Goal: Task Accomplishment & Management: Use online tool/utility

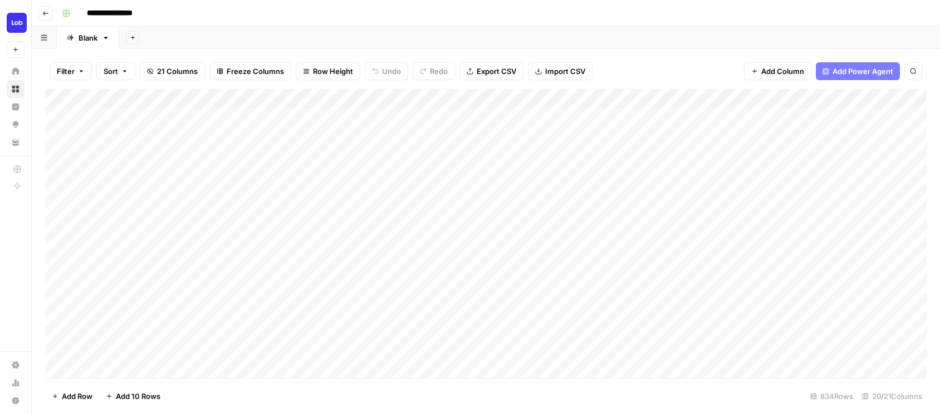
click at [459, 344] on div "Add Column" at bounding box center [485, 233] width 881 height 289
click at [691, 291] on div "Add Column" at bounding box center [485, 233] width 881 height 289
click at [494, 310] on div "Add Column" at bounding box center [485, 233] width 881 height 289
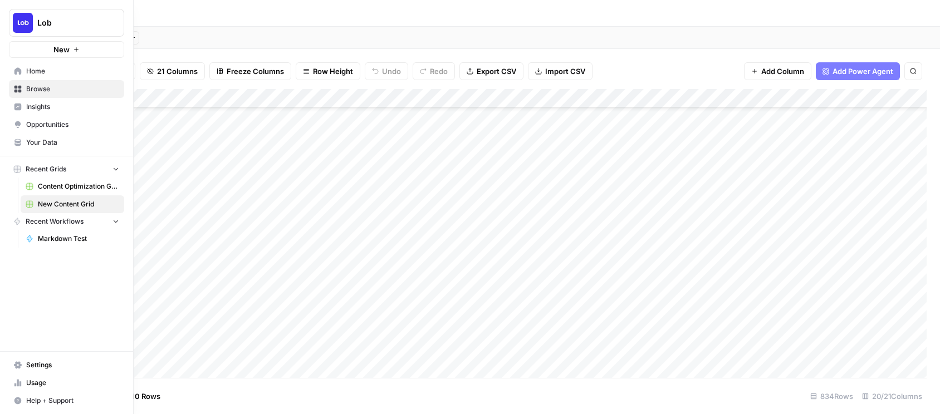
click at [72, 189] on span "Content Optimization Grid" at bounding box center [78, 187] width 81 height 10
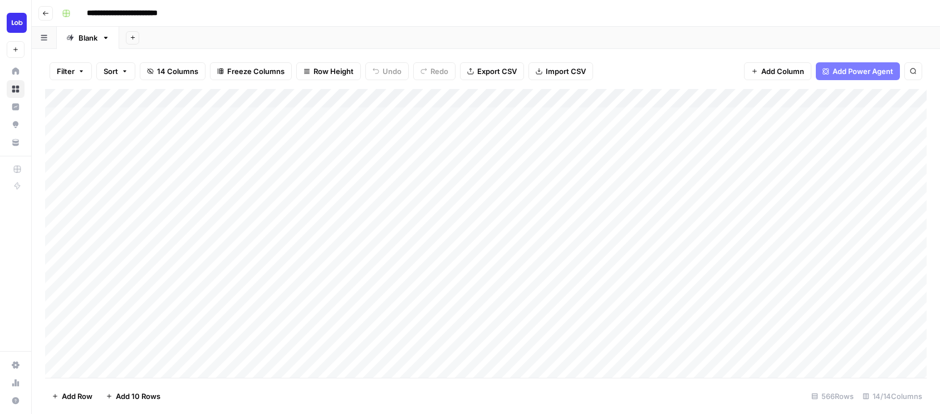
click at [651, 328] on div "Add Column" at bounding box center [485, 233] width 881 height 289
click at [616, 343] on div "Add Column" at bounding box center [485, 233] width 881 height 289
click at [616, 325] on div "Add Column" at bounding box center [485, 233] width 881 height 289
click at [620, 322] on div "Add Column" at bounding box center [485, 233] width 881 height 289
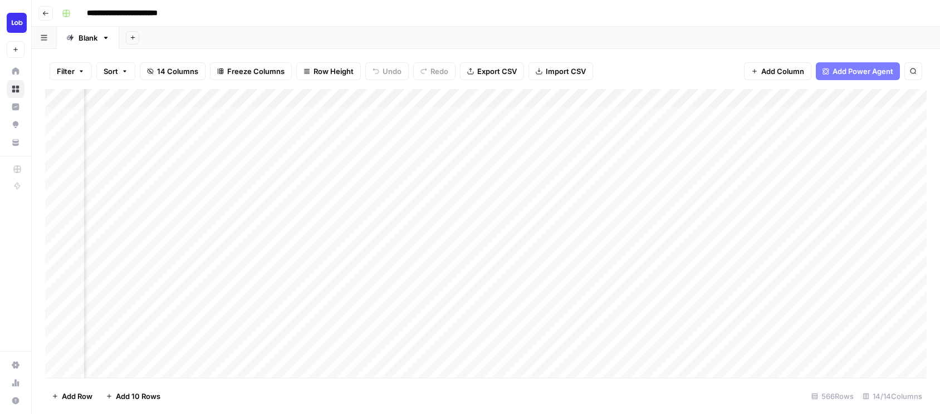
click at [684, 345] on div "Add Column" at bounding box center [485, 233] width 881 height 289
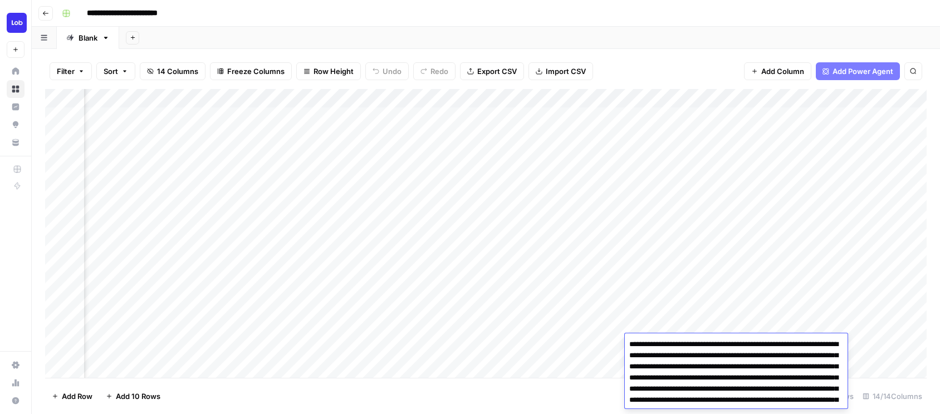
scroll to position [66, 0]
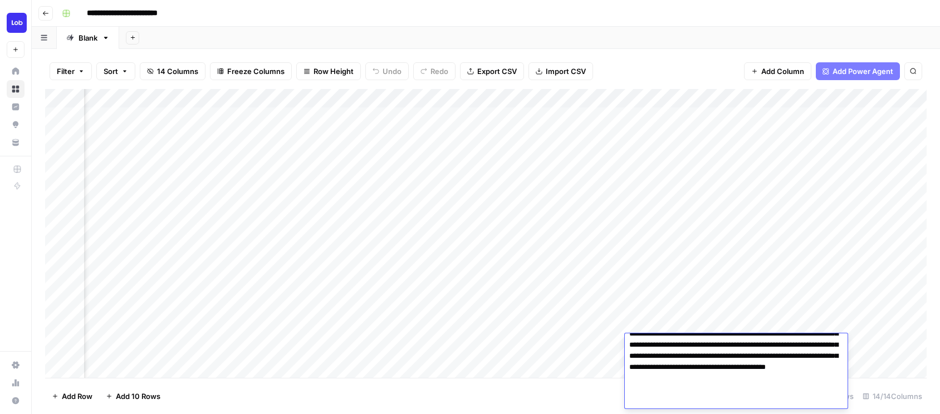
click at [323, 338] on div "Add Column" at bounding box center [485, 233] width 881 height 289
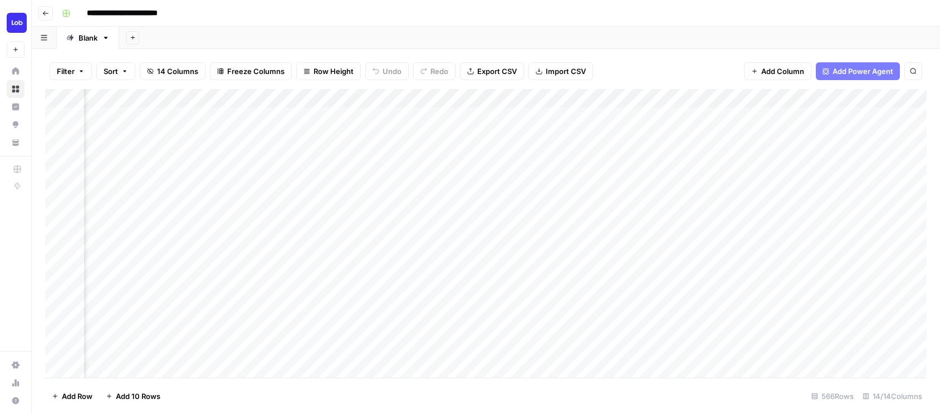
scroll to position [0, 0]
click at [305, 324] on div "Add Column" at bounding box center [485, 233] width 881 height 289
click at [843, 327] on div "Add Column" at bounding box center [485, 233] width 881 height 289
click at [601, 96] on div "Add Column" at bounding box center [485, 233] width 881 height 289
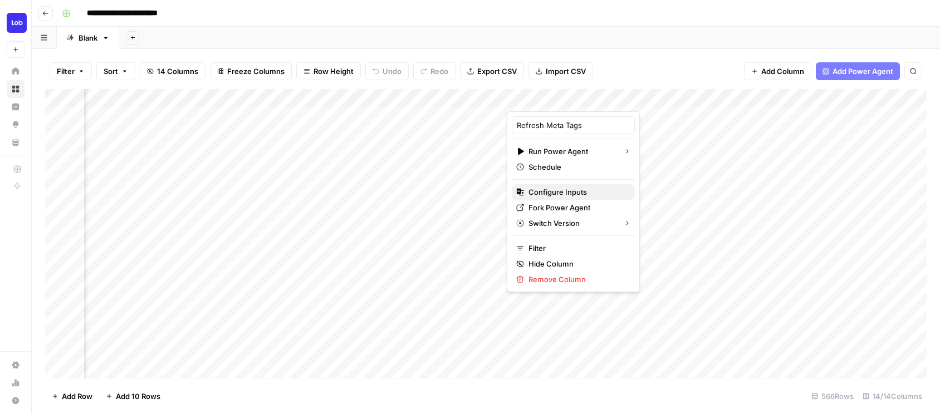
click at [568, 192] on span "Configure Inputs" at bounding box center [576, 192] width 97 height 11
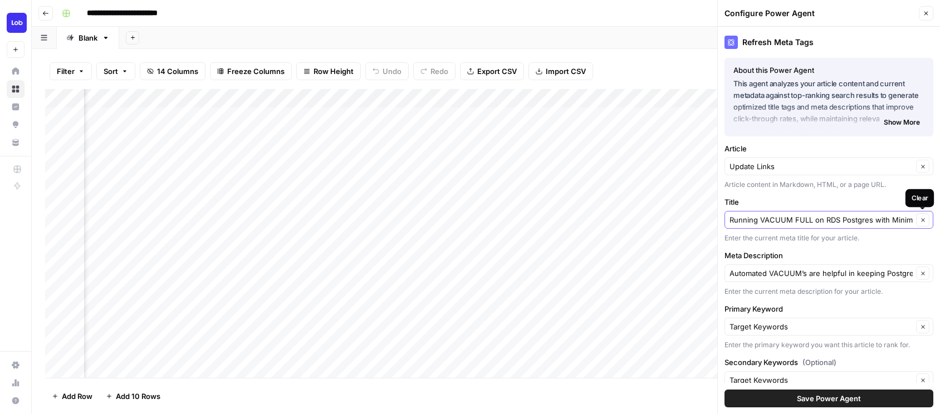
click at [924, 224] on button "Clear" at bounding box center [922, 219] width 13 height 13
click at [877, 224] on input "Title" at bounding box center [822, 219] width 187 height 11
paste input "Getting started with informed delivery"
type input "Getting started with informed delivery"
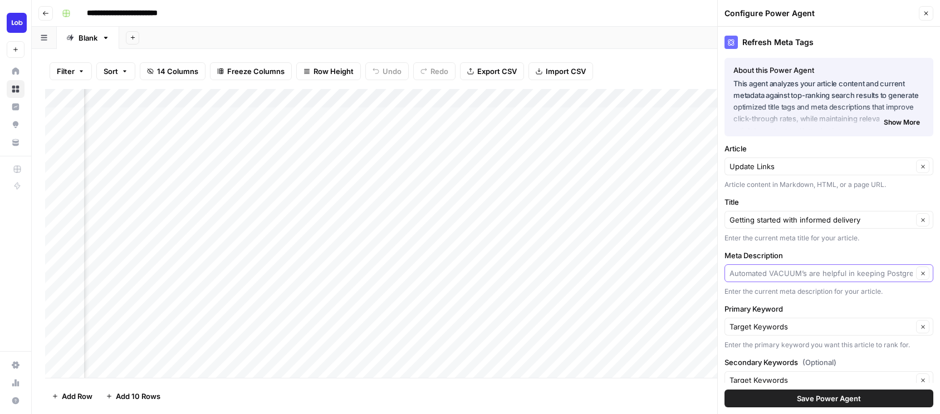
click at [812, 269] on input "Meta Description" at bounding box center [820, 273] width 183 height 11
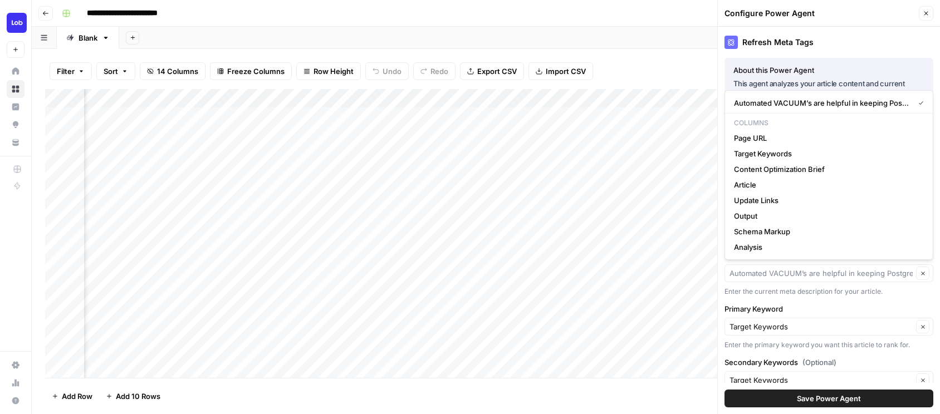
type input "Automated VACUUM’s are helpful in keeping PostgreSQL lean and performant. Howev…"
click at [895, 294] on div "Enter the current meta description for your article." at bounding box center [828, 292] width 209 height 10
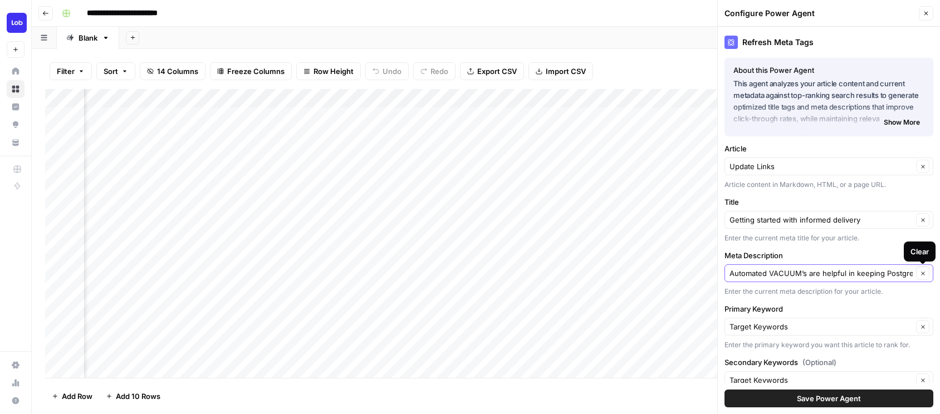
click at [924, 275] on icon "button" at bounding box center [922, 273] width 3 height 3
click at [855, 271] on input "Meta Description" at bounding box center [822, 273] width 187 height 11
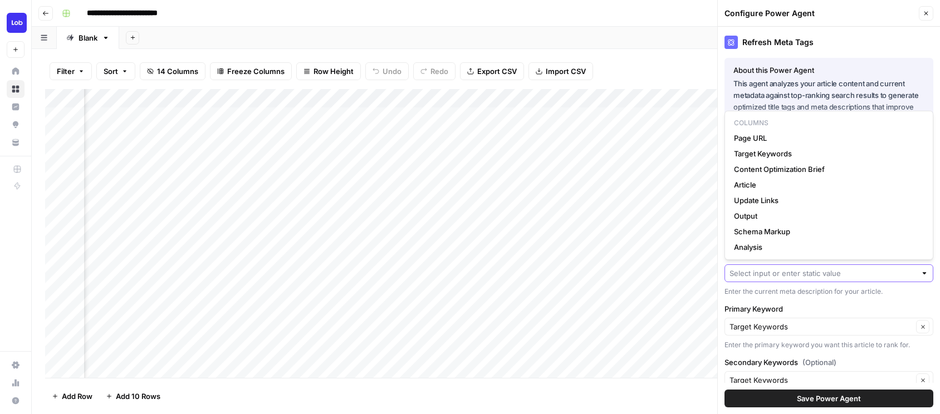
paste input "Transform your postal experience with USPS Informed Delivery. Access mail previ…"
type input "Transform your postal experience with USPS Informed Delivery. Access mail previ…"
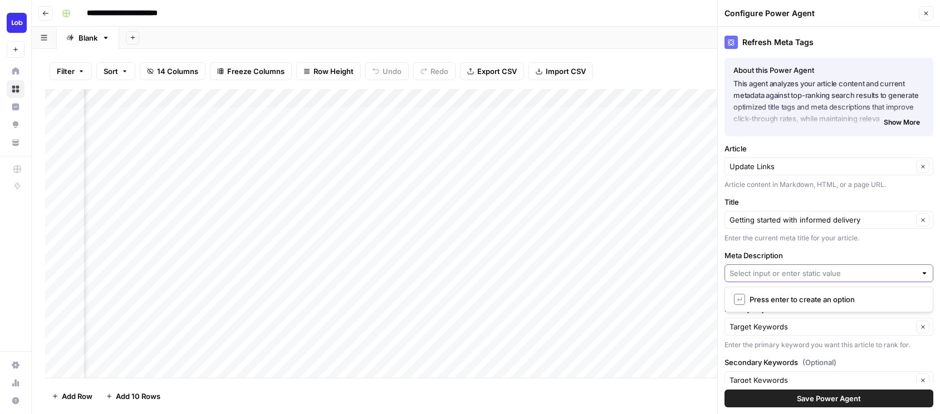
scroll to position [0, 0]
type input "Transform your postal experience with USPS Informed Delivery. Access mail previ…"
click at [861, 404] on button "Save Power Agent" at bounding box center [828, 399] width 209 height 18
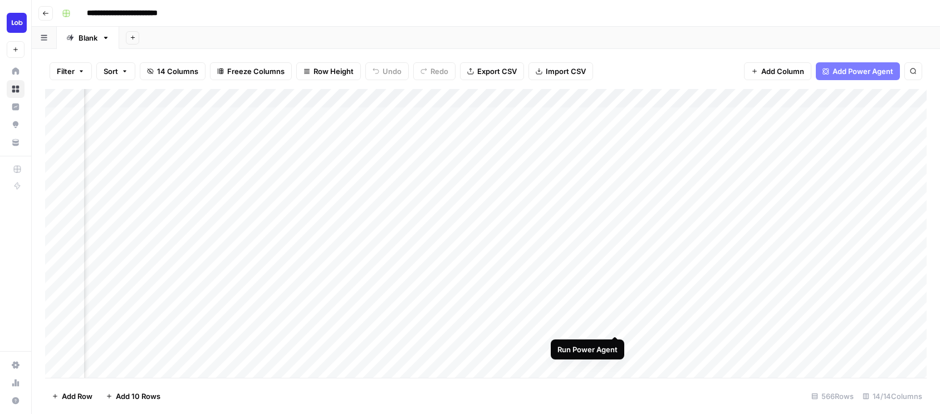
click at [614, 323] on div "Add Column" at bounding box center [485, 233] width 881 height 289
click at [686, 325] on div "Add Column" at bounding box center [485, 233] width 881 height 289
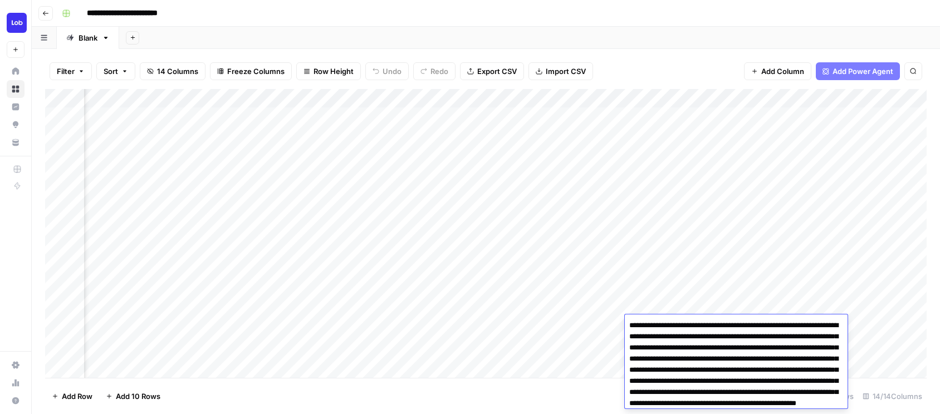
drag, startPoint x: 801, startPoint y: 381, endPoint x: 730, endPoint y: 261, distance: 140.0
click at [730, 260] on body "**********" at bounding box center [470, 207] width 940 height 414
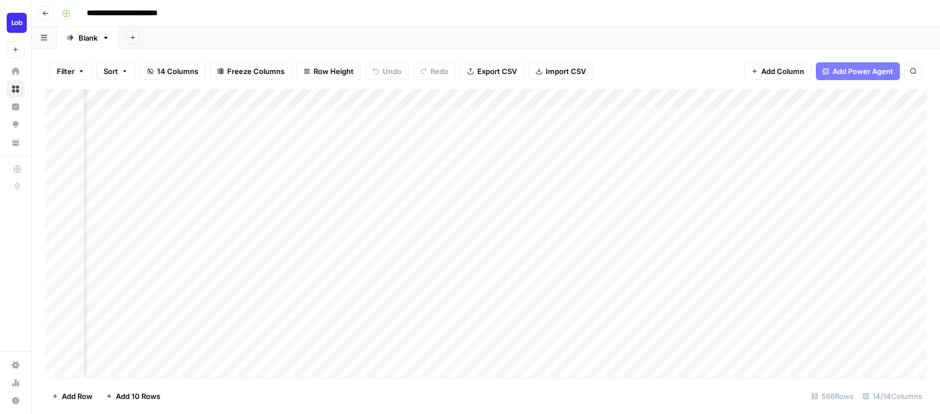
click at [568, 355] on div "Add Column" at bounding box center [485, 233] width 881 height 289
click at [675, 356] on div "Add Column" at bounding box center [485, 233] width 881 height 289
click at [926, 370] on icon "close" at bounding box center [924, 370] width 8 height 9
click at [230, 360] on div "Add Column" at bounding box center [485, 233] width 881 height 289
click at [595, 99] on div "Add Column" at bounding box center [485, 233] width 881 height 289
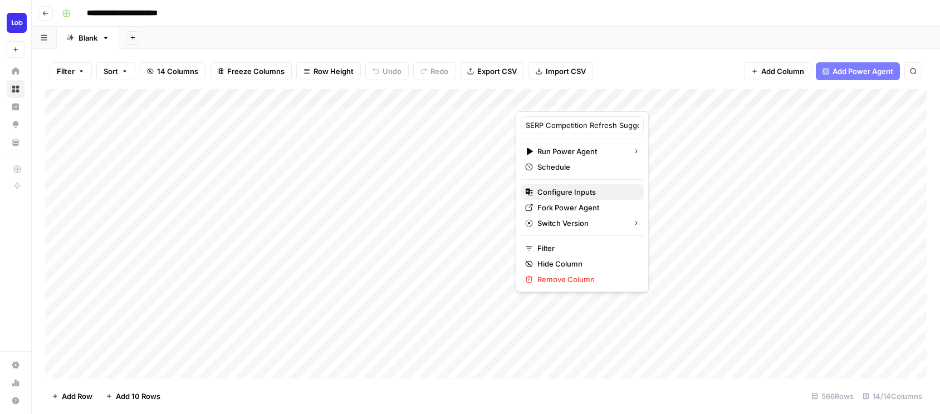
click at [578, 187] on span "Configure Inputs" at bounding box center [585, 192] width 97 height 11
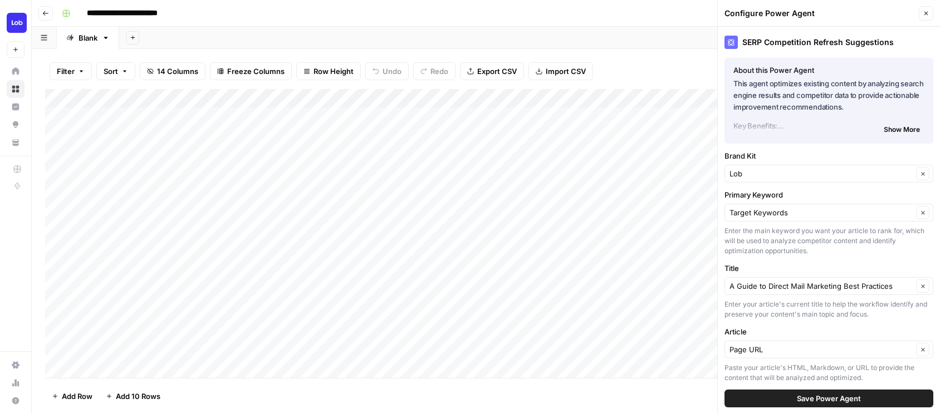
click at [921, 15] on button "Close" at bounding box center [926, 13] width 14 height 14
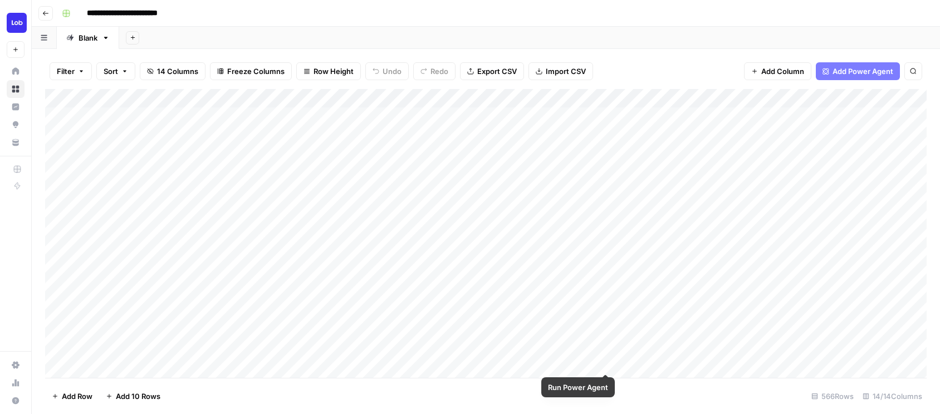
click at [606, 362] on div "Add Column" at bounding box center [485, 233] width 881 height 289
click at [642, 323] on div "Add Column" at bounding box center [485, 233] width 881 height 289
click at [605, 327] on div "Add Column" at bounding box center [485, 233] width 881 height 289
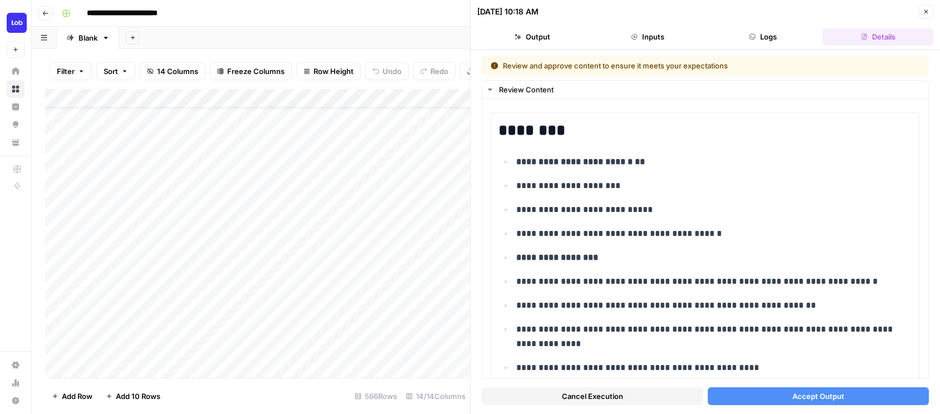
click at [739, 404] on button "Accept Output" at bounding box center [819, 397] width 222 height 18
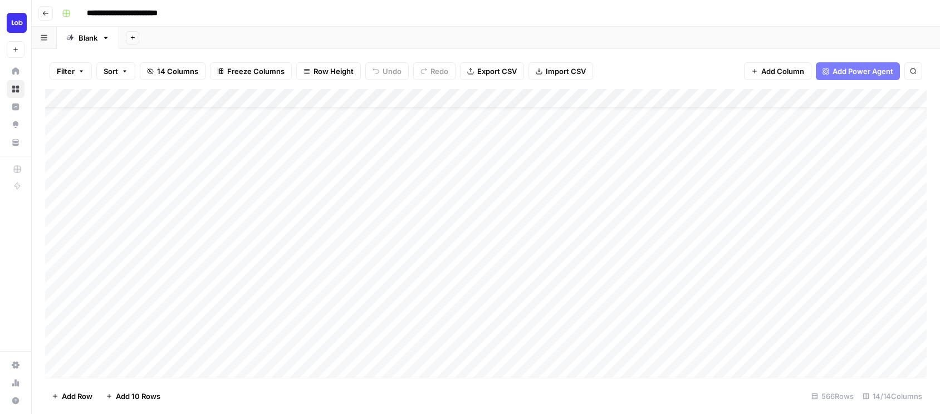
click at [766, 330] on div "Add Column" at bounding box center [485, 233] width 881 height 289
click at [303, 347] on div "Add Column" at bounding box center [485, 233] width 881 height 289
click at [592, 99] on div "Add Column" at bounding box center [485, 233] width 881 height 289
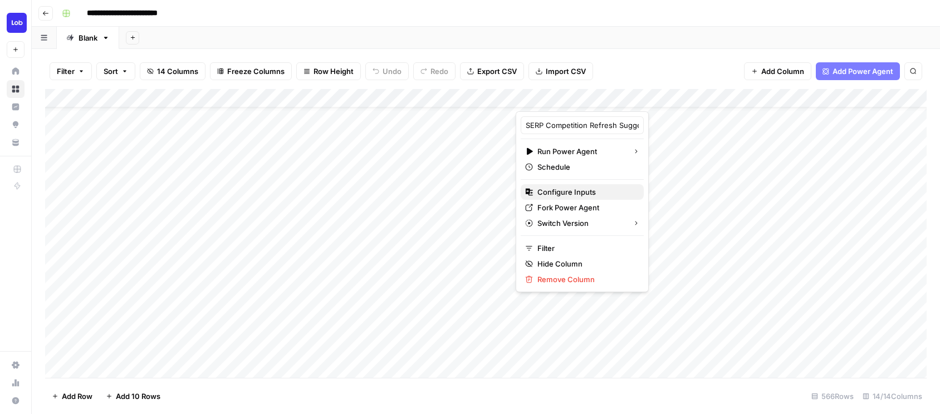
click at [564, 191] on span "Configure Inputs" at bounding box center [585, 192] width 97 height 11
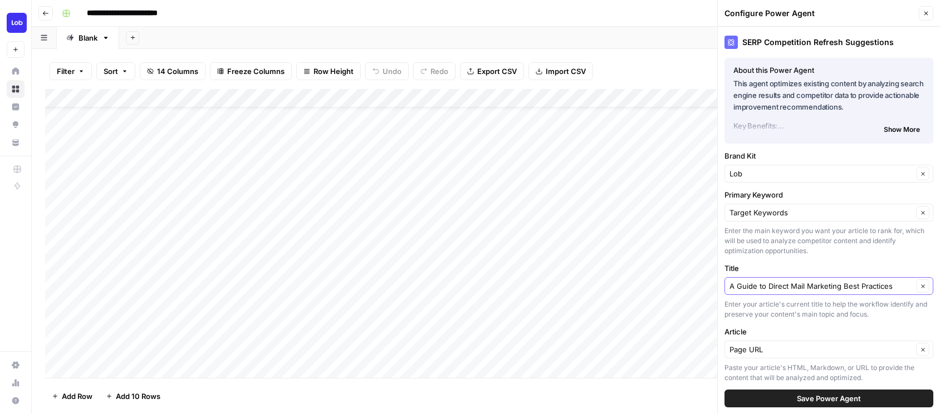
click at [919, 287] on button "Clear" at bounding box center [922, 285] width 13 height 13
click at [847, 283] on input "Title" at bounding box center [822, 286] width 187 height 11
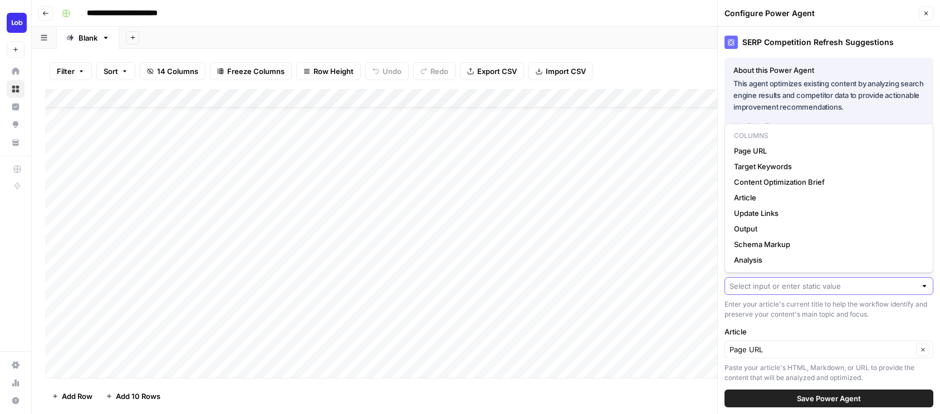
paste input "Introducing Folded Self Mailers"
type input "Introducing Folded Self Mailers"
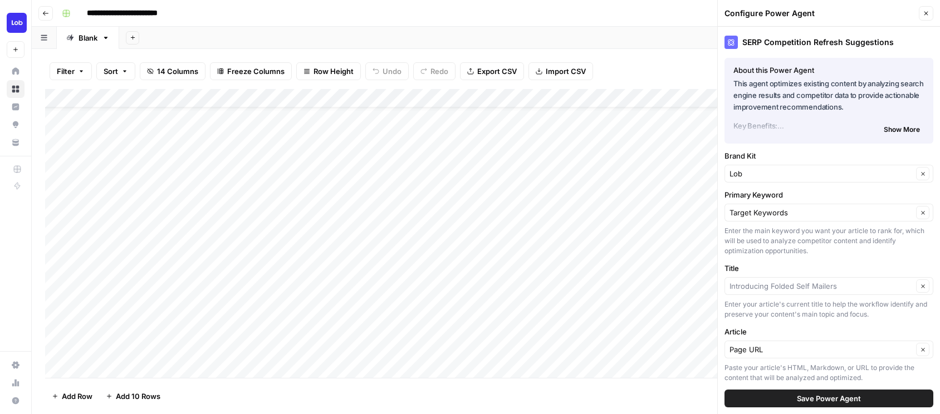
type input "Introducing Folded Self Mailers"
click at [837, 398] on span "Save Power Agent" at bounding box center [829, 398] width 64 height 11
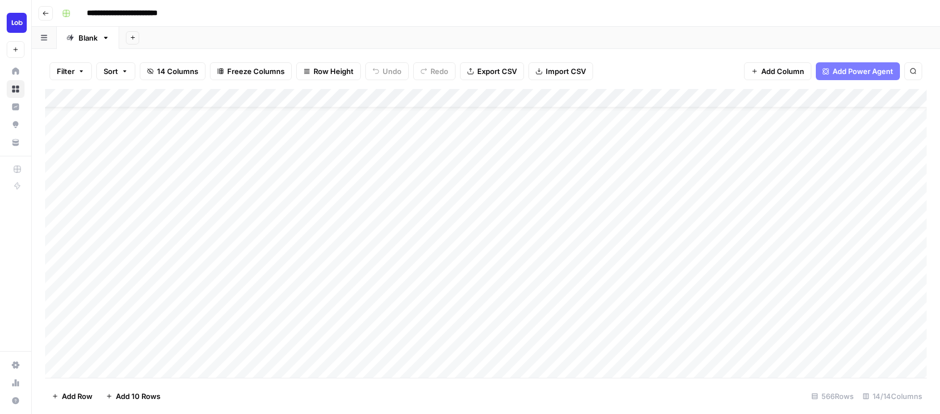
click at [567, 349] on div "Add Column" at bounding box center [485, 233] width 881 height 289
click at [591, 350] on div "Add Column" at bounding box center [485, 233] width 881 height 289
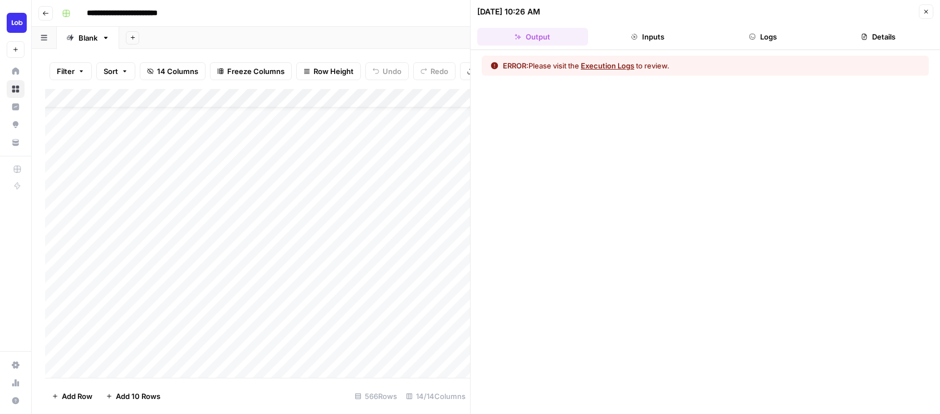
click at [632, 68] on button "Execution Logs" at bounding box center [607, 65] width 53 height 11
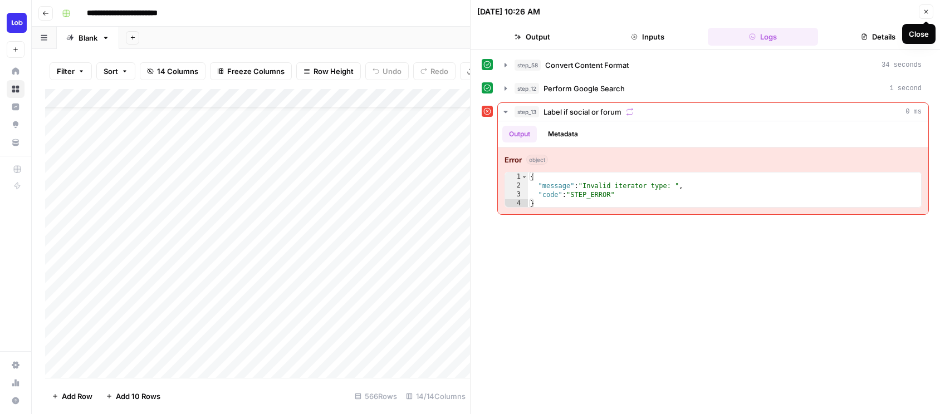
click at [924, 13] on icon "button" at bounding box center [926, 12] width 4 height 4
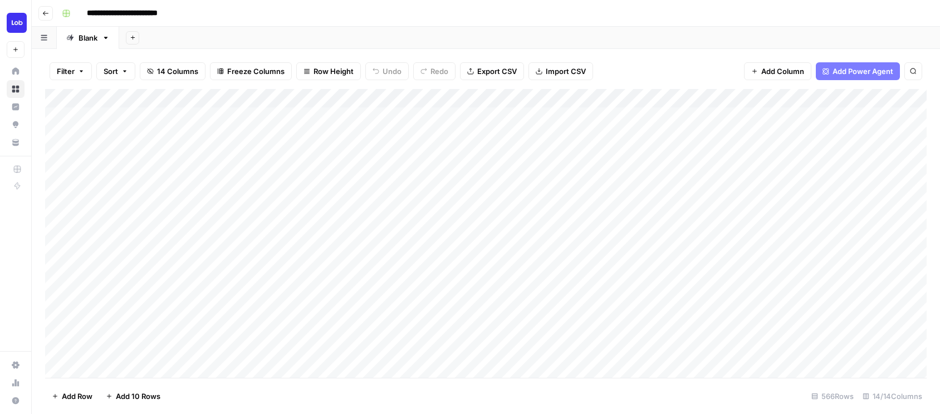
click at [533, 364] on div "Add Column" at bounding box center [485, 233] width 881 height 289
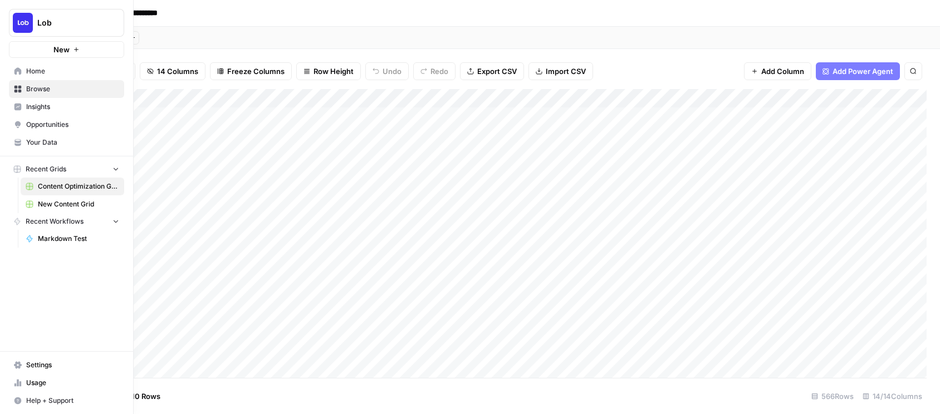
click at [58, 209] on link "New Content Grid" at bounding box center [73, 204] width 104 height 18
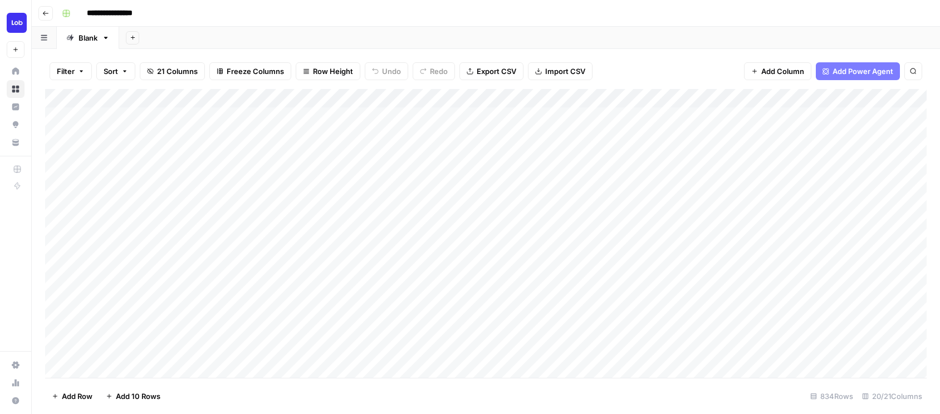
click at [681, 365] on div "Add Column" at bounding box center [485, 233] width 881 height 289
click at [676, 237] on div "Add Column" at bounding box center [485, 233] width 881 height 289
click at [874, 234] on div "Add Column" at bounding box center [485, 233] width 881 height 289
click at [302, 274] on div "Add Column" at bounding box center [485, 233] width 881 height 289
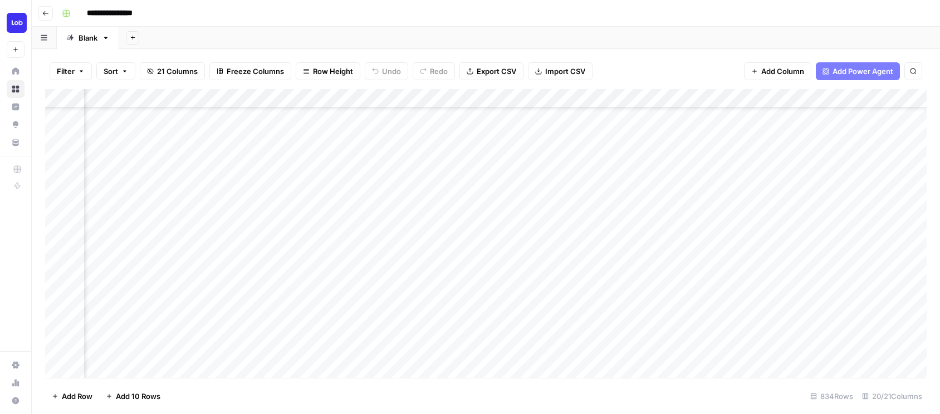
scroll to position [316, 939]
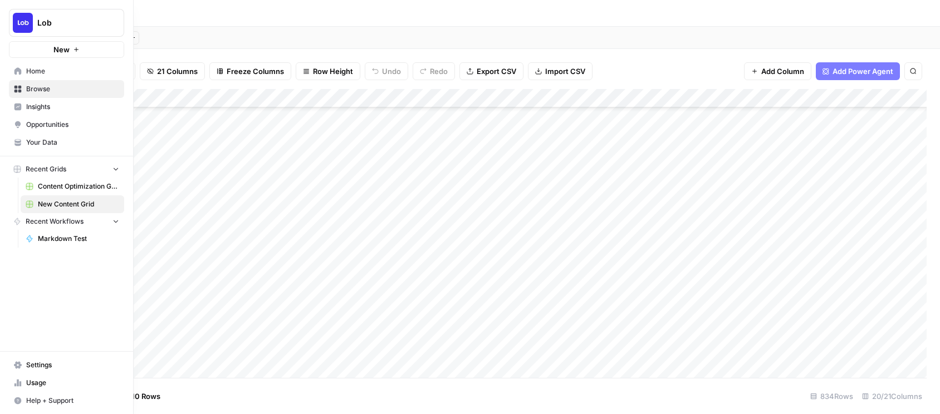
click at [59, 185] on span "Content Optimization Grid" at bounding box center [78, 187] width 81 height 10
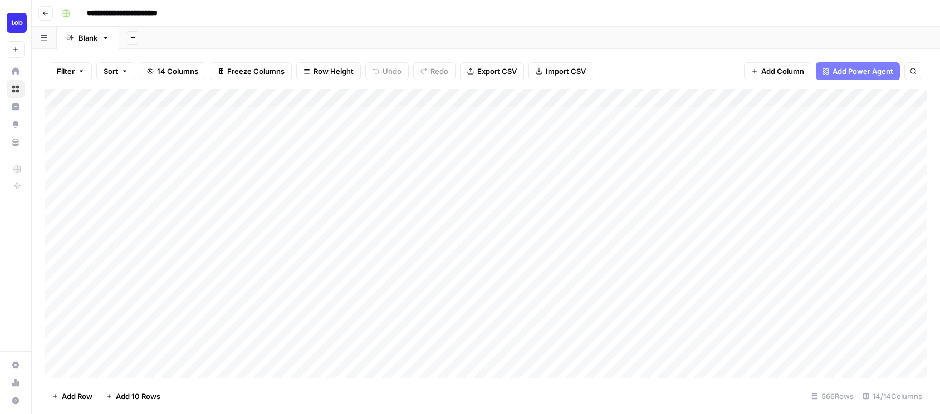
click at [449, 355] on div "Add Column" at bounding box center [485, 233] width 881 height 289
click at [660, 293] on div "Add Column" at bounding box center [485, 233] width 881 height 289
click at [297, 313] on div "Add Column" at bounding box center [485, 233] width 881 height 289
click at [282, 311] on div "Add Column" at bounding box center [485, 233] width 881 height 289
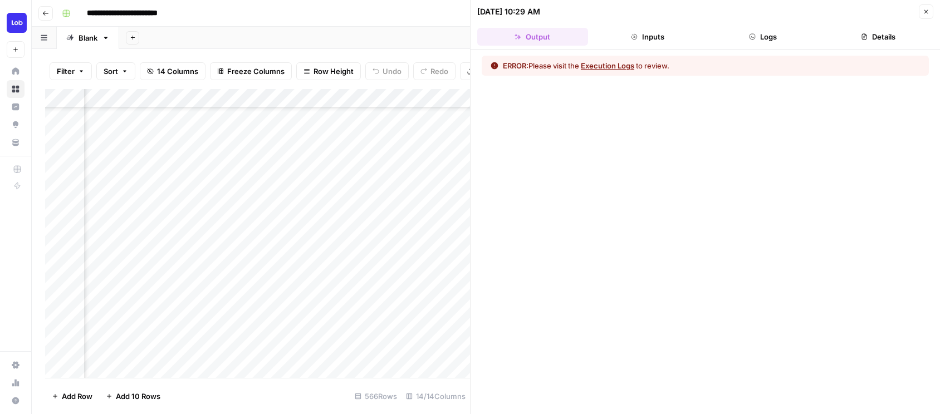
click at [602, 69] on button "Execution Logs" at bounding box center [607, 65] width 53 height 11
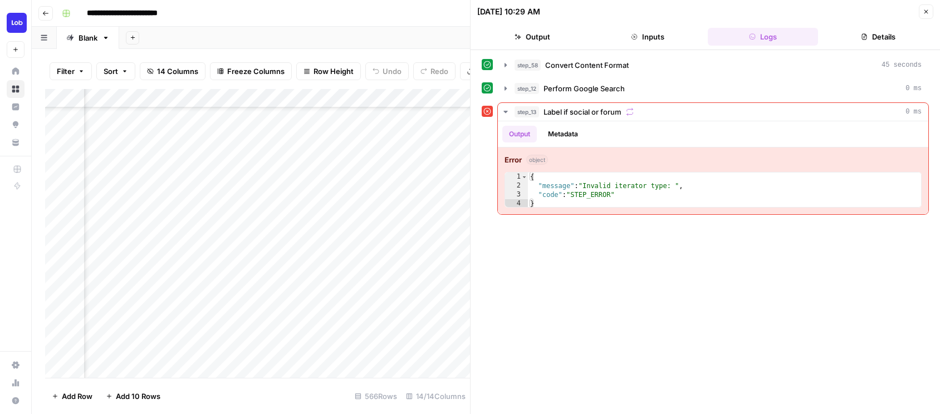
click at [921, 16] on button "Close" at bounding box center [926, 11] width 14 height 14
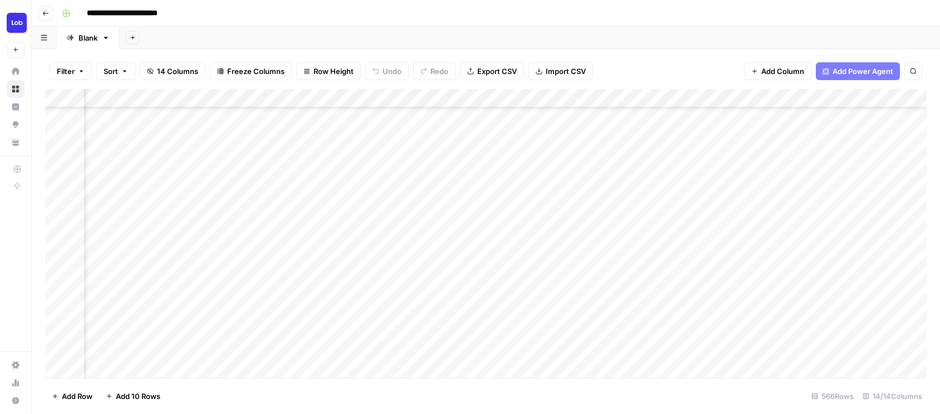
click at [284, 99] on div "Add Column" at bounding box center [485, 233] width 881 height 289
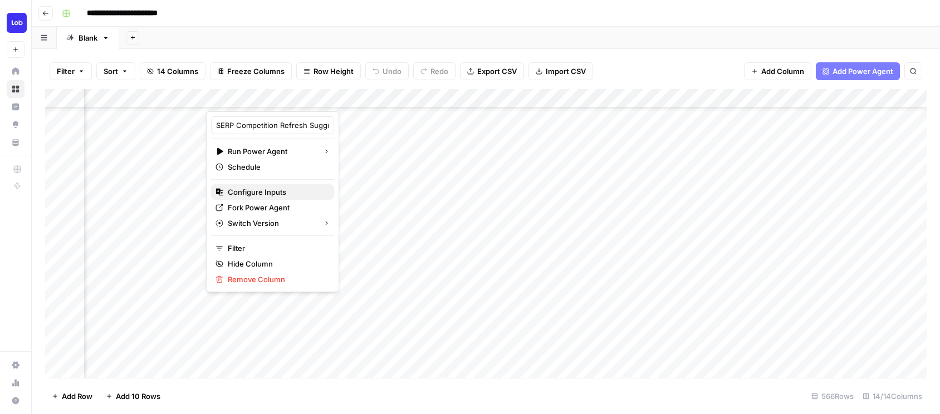
click at [268, 190] on span "Configure Inputs" at bounding box center [276, 192] width 97 height 11
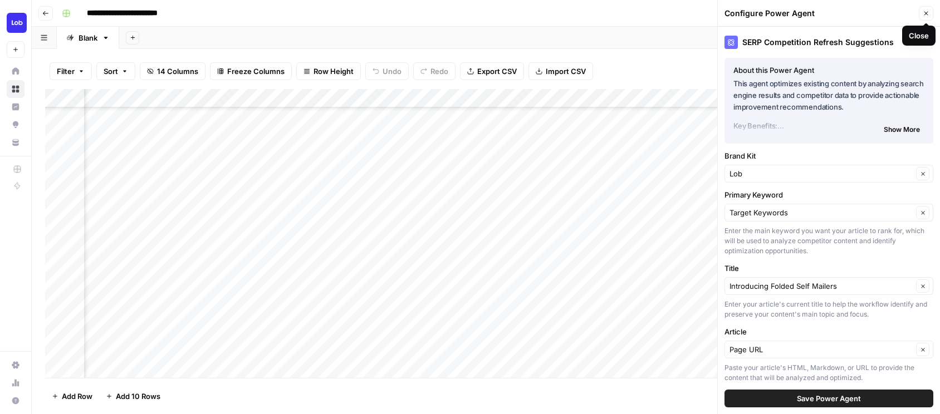
click at [923, 9] on button "Close" at bounding box center [926, 13] width 14 height 14
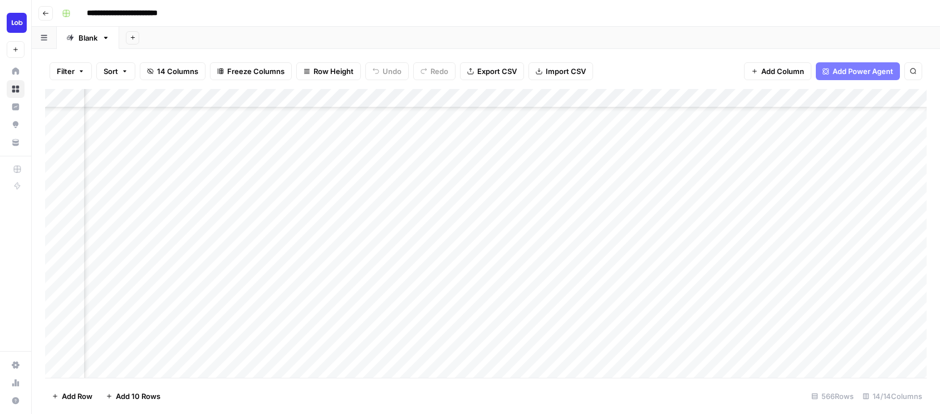
click at [866, 288] on div "Add Column" at bounding box center [485, 233] width 881 height 289
click at [917, 290] on div "Add Column" at bounding box center [485, 233] width 881 height 289
click at [136, 296] on div "Add Column" at bounding box center [485, 233] width 881 height 289
click at [305, 291] on div "Add Column" at bounding box center [485, 233] width 881 height 289
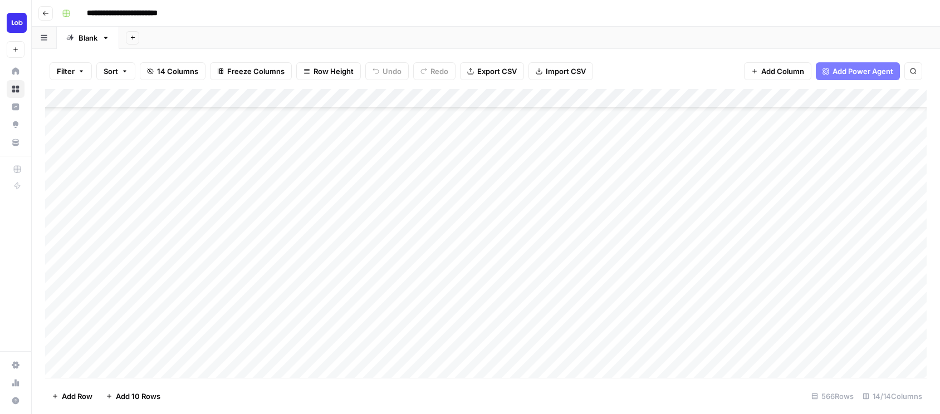
click at [881, 293] on div "Add Column" at bounding box center [485, 233] width 881 height 289
click at [604, 100] on div "Add Column" at bounding box center [485, 233] width 881 height 289
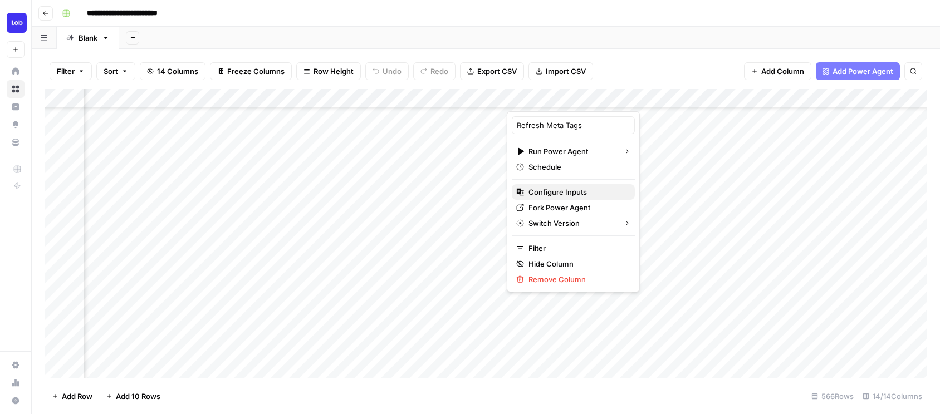
click at [565, 193] on span "Configure Inputs" at bounding box center [576, 192] width 97 height 11
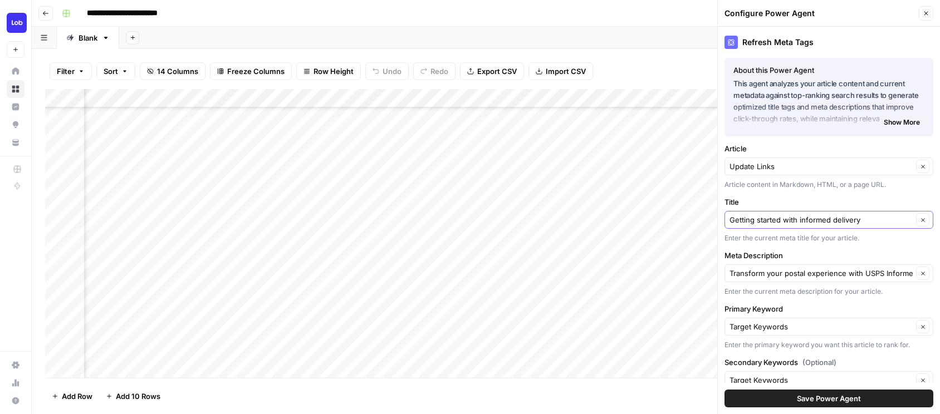
click at [925, 218] on icon "button" at bounding box center [923, 220] width 6 height 6
click at [847, 224] on input "Title" at bounding box center [822, 219] width 187 height 11
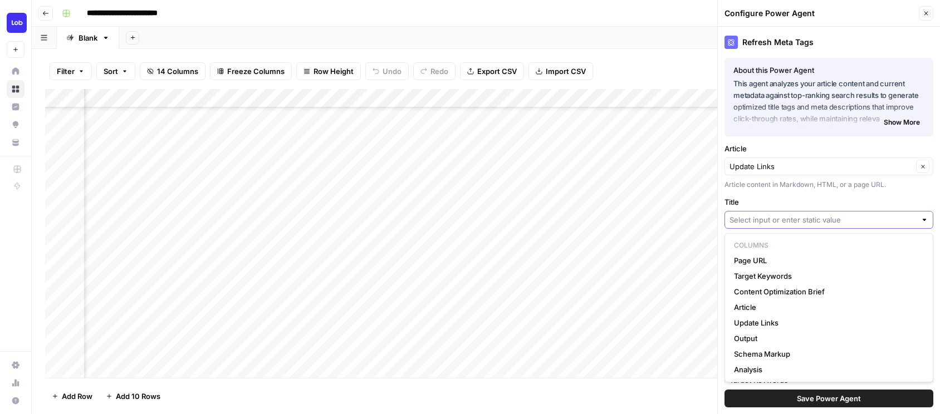
paste input "A Guide to Direct Mail Marketing Best Practices"
type input "A Guide to Direct Mail Marketing Best Practices"
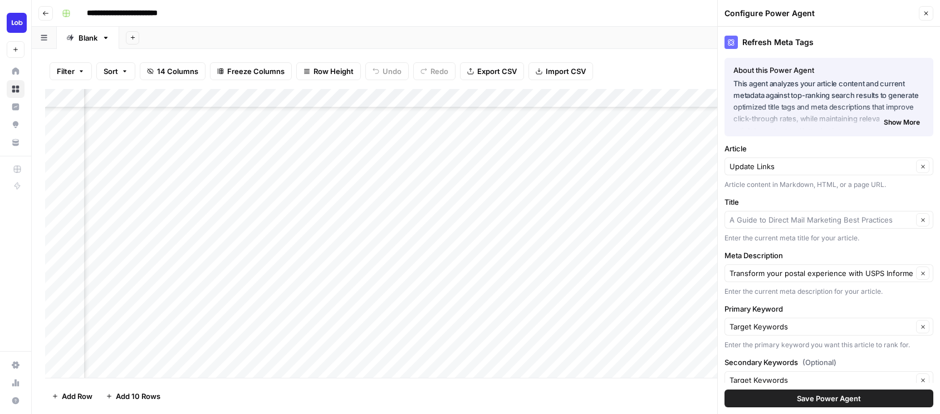
type input "A Guide to Direct Mail Marketing Best Practices"
click at [925, 277] on button "Clear" at bounding box center [922, 273] width 13 height 13
click at [868, 273] on input "Meta Description" at bounding box center [822, 273] width 187 height 11
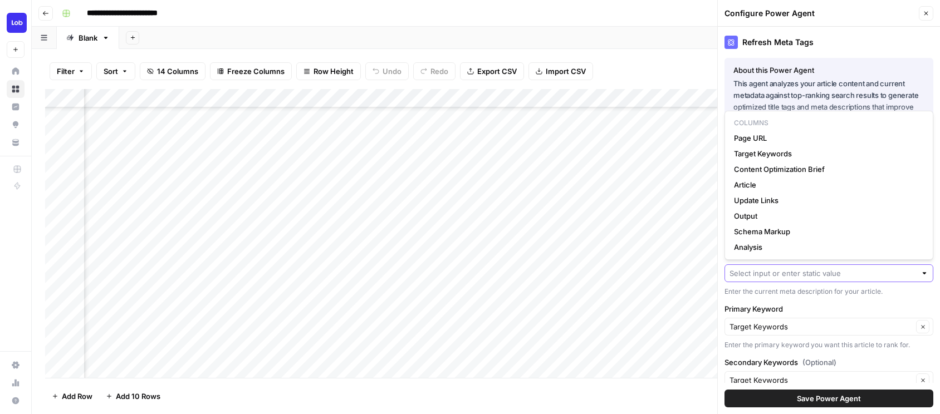
paste input "Understand the key to successful marketing campaigns with professional insights…"
type input "Understand the key to successful marketing campaigns with professional insights…"
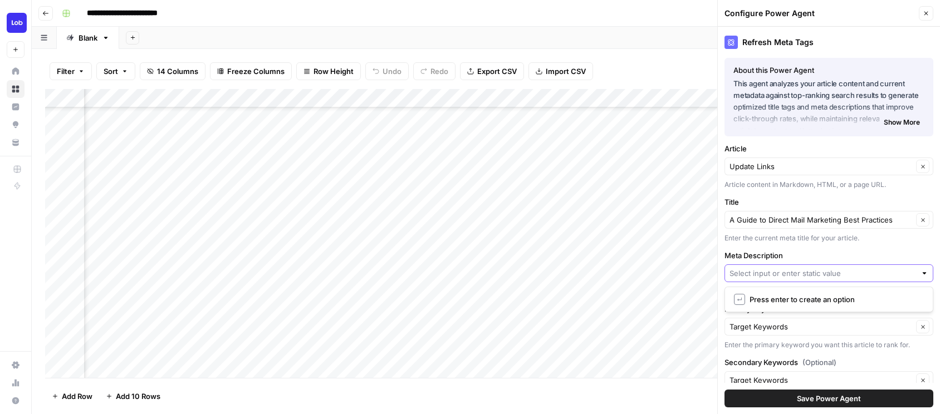
scroll to position [0, 0]
type input "Understand the key to successful marketing campaigns with professional insights…"
click at [841, 401] on span "Save Power Agent" at bounding box center [829, 398] width 64 height 11
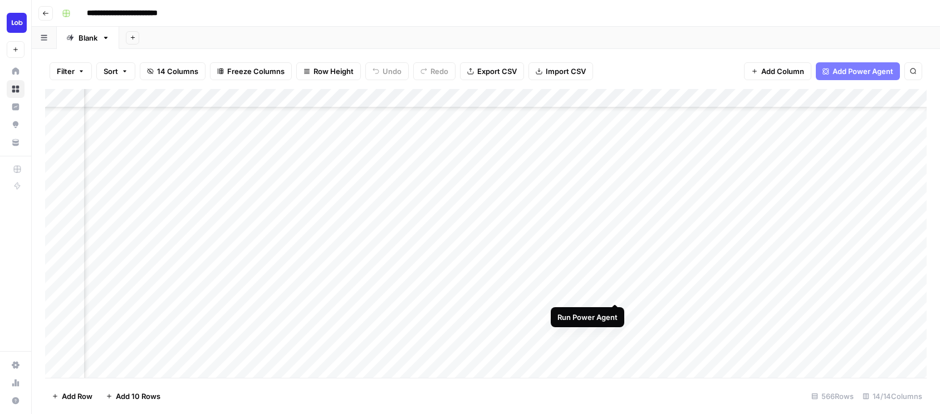
click at [615, 293] on div "Add Column" at bounding box center [485, 233] width 881 height 289
click at [772, 288] on div "Add Column" at bounding box center [485, 233] width 881 height 289
click at [695, 292] on div "Add Column" at bounding box center [485, 233] width 881 height 289
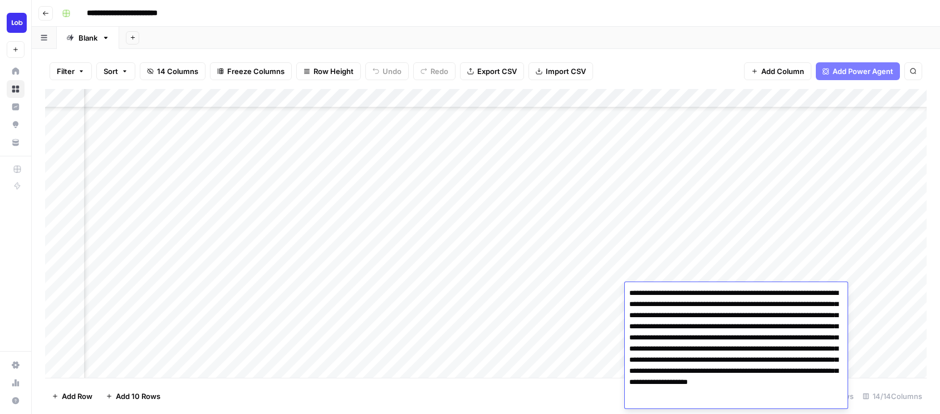
scroll to position [4, 0]
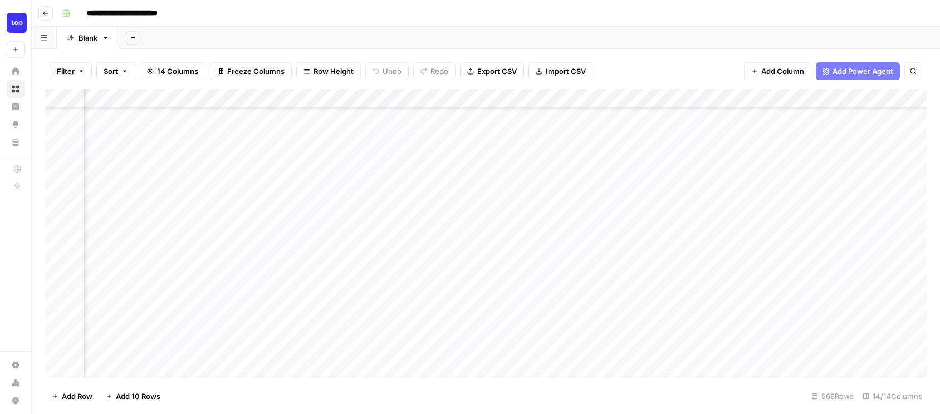
click at [654, 244] on div "Add Column" at bounding box center [485, 233] width 881 height 289
click at [655, 295] on div "Add Column" at bounding box center [485, 233] width 881 height 289
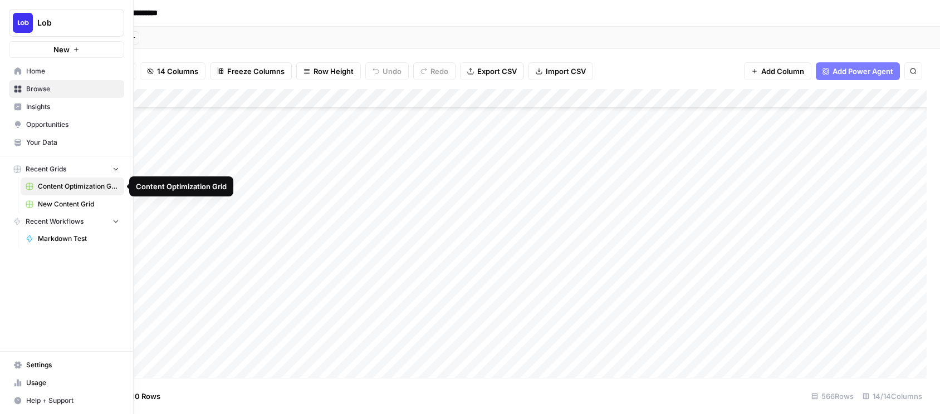
click at [61, 202] on span "New Content Grid" at bounding box center [78, 204] width 81 height 10
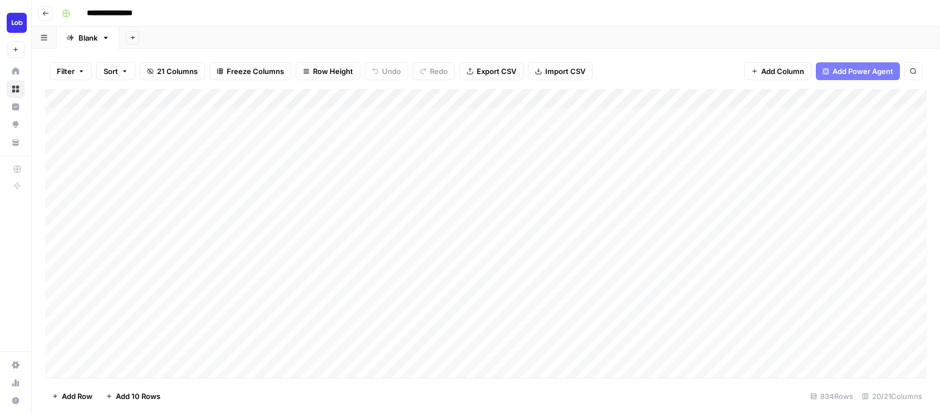
click at [579, 325] on div "Add Column" at bounding box center [485, 233] width 881 height 289
